Goal: Task Accomplishment & Management: Complete application form

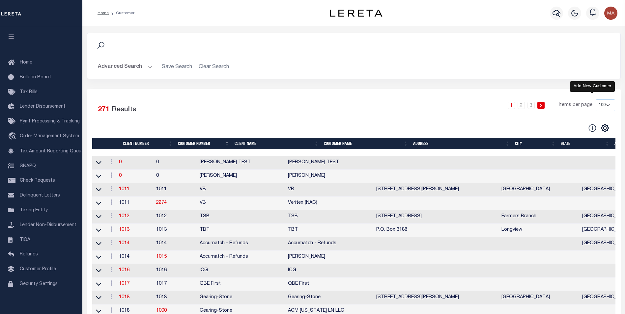
click at [591, 129] on icon at bounding box center [592, 128] width 9 height 9
type input "0"
checkbox input "false"
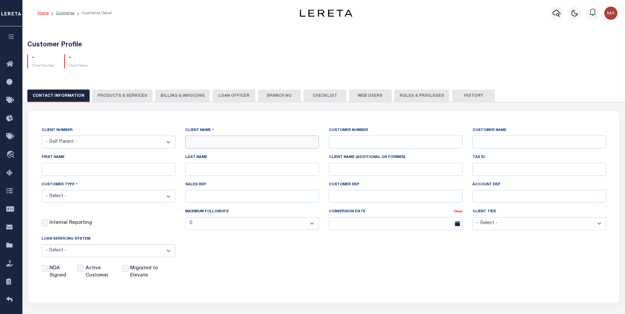
click at [234, 143] on input "text" at bounding box center [252, 142] width 134 height 13
paste input "EVERGREEN CREDIT UNION"
type input "EVERGREEN CREDIT UNION"
click at [383, 141] on input "text" at bounding box center [396, 142] width 134 height 13
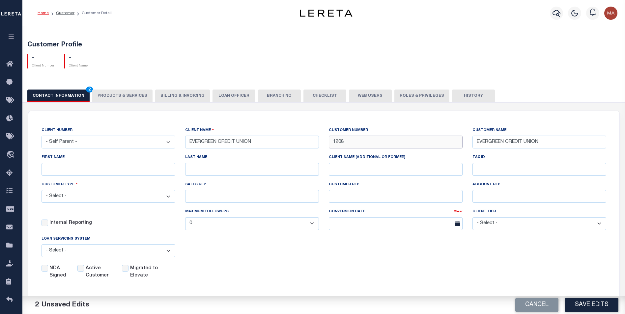
type input "1208"
click at [102, 196] on select "- Select - Residential Commercial Mixed Portfolio" at bounding box center [108, 196] width 134 height 13
select select "Residential"
click at [41, 191] on select "- Select - Residential Commercial Mixed Portfolio" at bounding box center [108, 196] width 134 height 13
click at [83, 270] on input "Active Customer" at bounding box center [80, 268] width 7 height 7
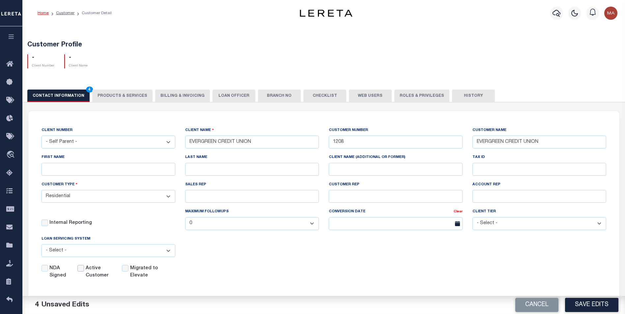
checkbox input "true"
click at [594, 308] on button "Save Edits" at bounding box center [591, 305] width 53 height 14
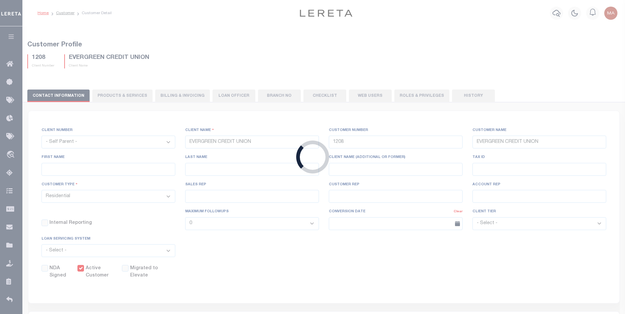
select select "2301"
type input "77550"
select select "Mixed Portfolio"
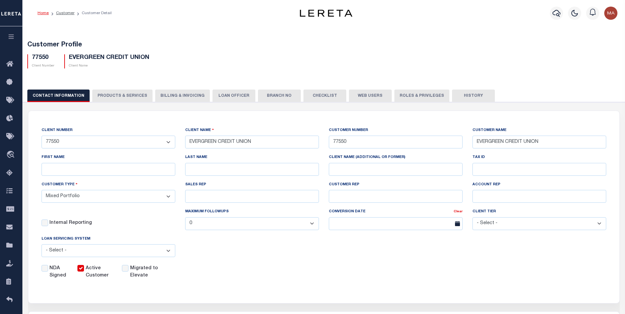
scroll to position [66, 0]
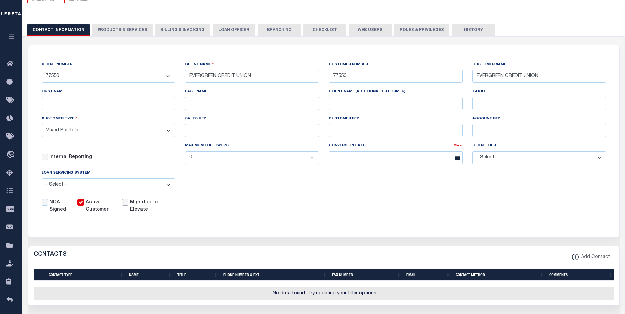
click at [124, 206] on input "Migrated to Elevate" at bounding box center [125, 202] width 7 height 7
checkbox input "true"
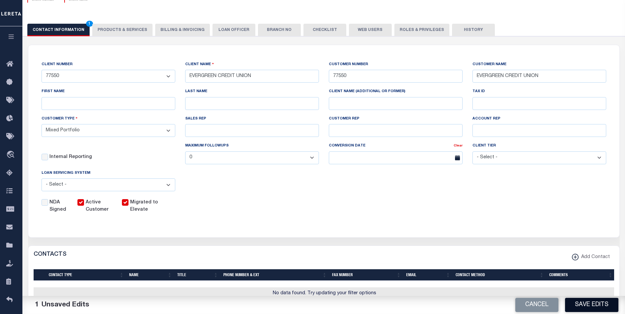
click at [598, 307] on button "Save Edits" at bounding box center [591, 305] width 53 height 14
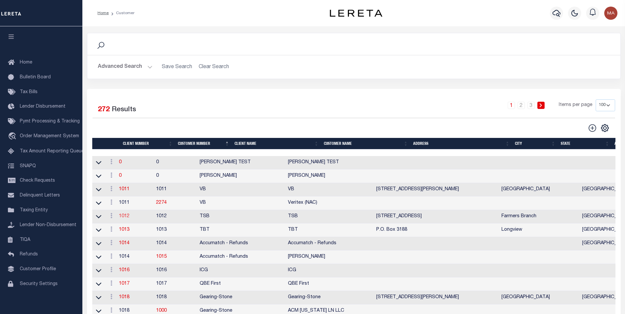
click at [129, 217] on link "1012" at bounding box center [124, 216] width 11 height 5
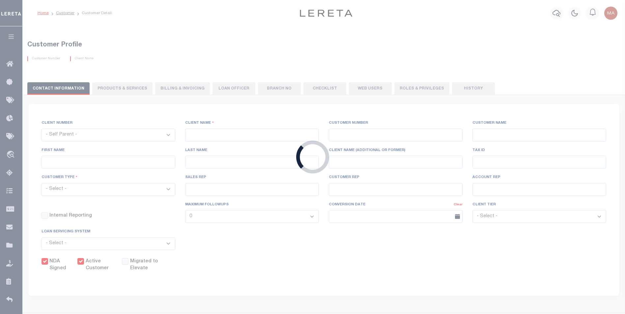
select select
type input "TSB"
type input "1012"
type input "TSB"
type input "[PERSON_NAME]"
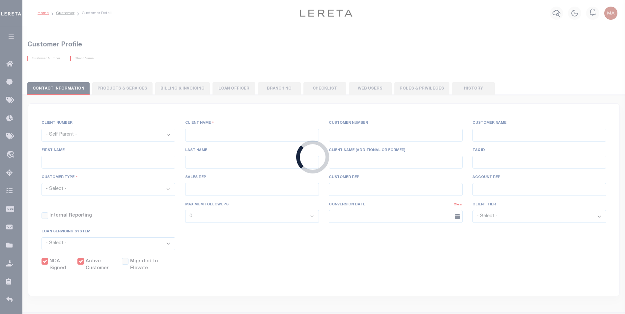
type input "[PERSON_NAME]"
select select "Mixed Portfolio"
type input "[PERSON_NAME]"
checkbox input "true"
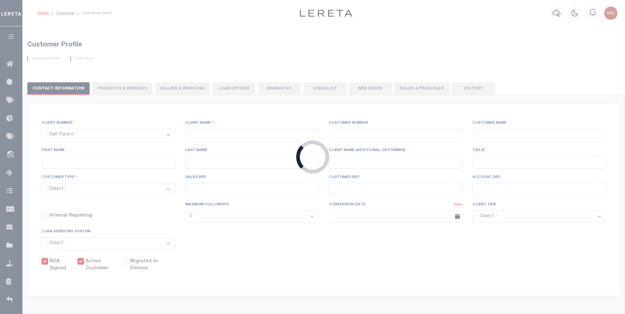
checkbox input "true"
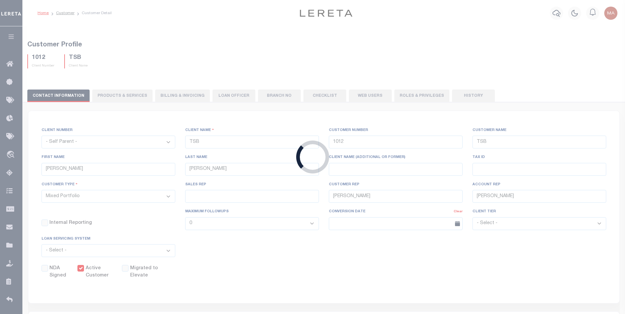
select select "2301"
type input "EVERGREEN CREDIT UNION"
type input "77550"
type input "EVERGREEN CREDIT UNION"
checkbox input "false"
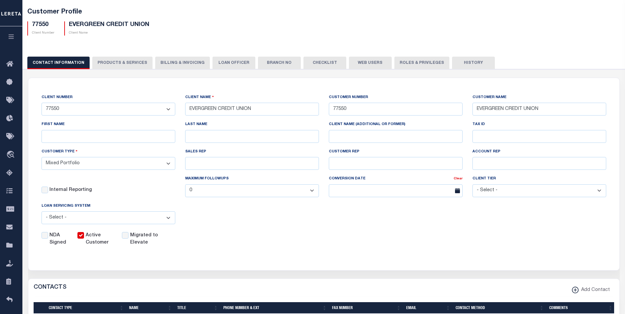
scroll to position [66, 0]
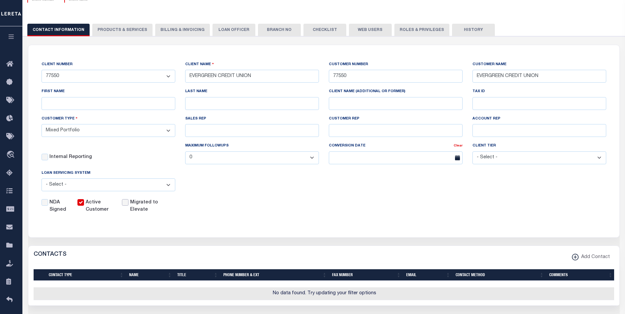
click at [127, 206] on input "Migrated to Elevate" at bounding box center [125, 202] width 7 height 7
checkbox input "true"
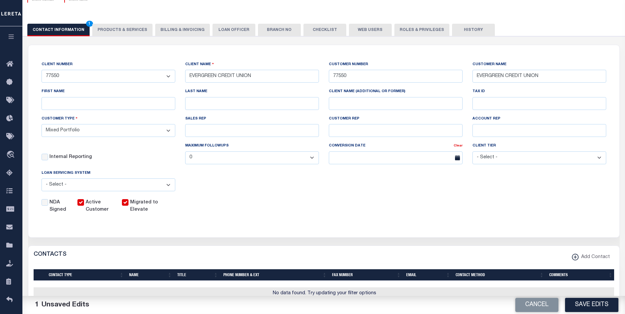
click at [592, 304] on button "Save Edits" at bounding box center [591, 305] width 53 height 14
